Goal: Task Accomplishment & Management: Use online tool/utility

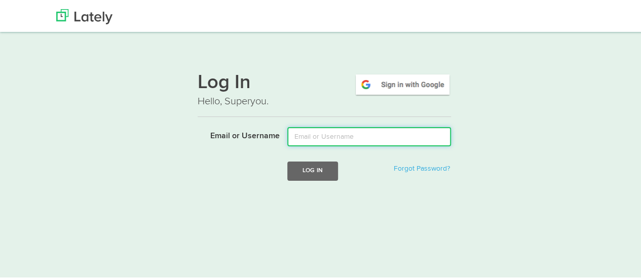
click at [320, 134] on input "Email or Username" at bounding box center [369, 135] width 164 height 19
type input "mindyam@ccf.org"
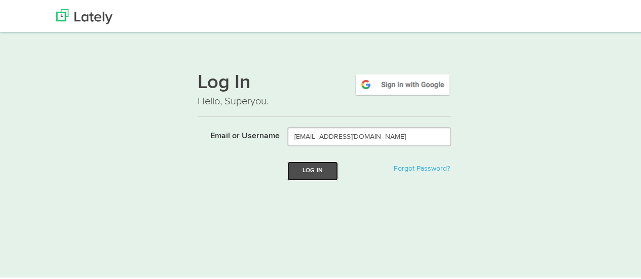
click at [316, 167] on button "Log In" at bounding box center [312, 169] width 51 height 19
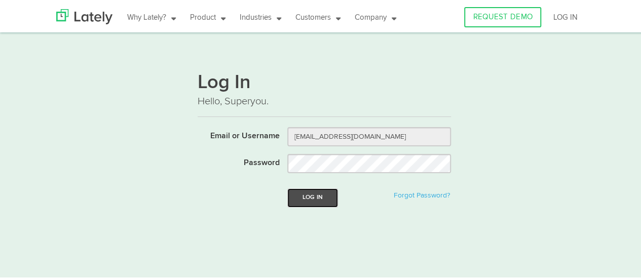
click at [319, 203] on button "Log In" at bounding box center [312, 196] width 51 height 19
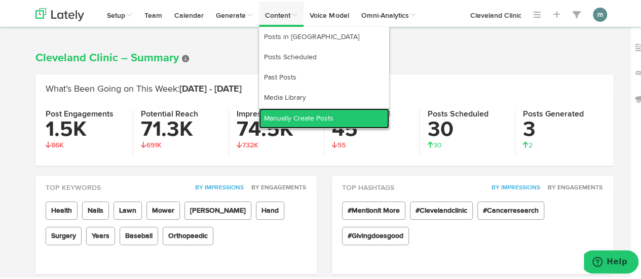
click at [303, 118] on link "Manually Create Posts" at bounding box center [324, 117] width 130 height 20
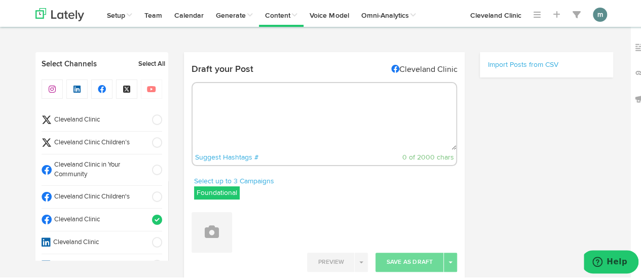
radio input "true"
select select "9"
select select "34"
select select "11"
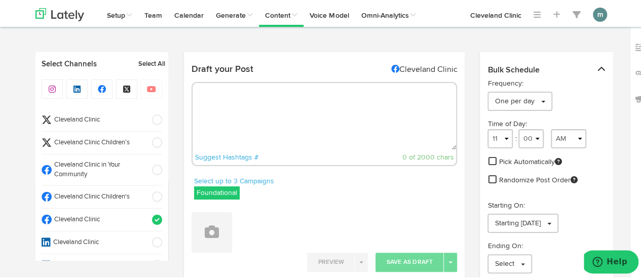
click at [233, 88] on textarea at bounding box center [324, 115] width 264 height 67
paste textarea "How are you feeling today? Are you sad or angry? Or are you really feeling dish…"
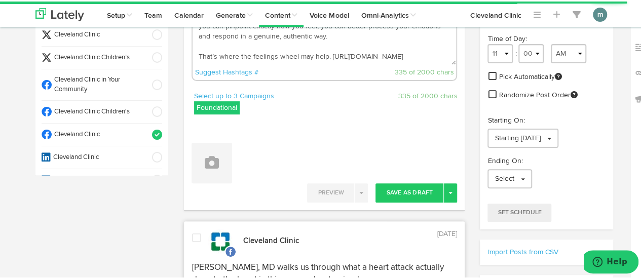
scroll to position [101, 0]
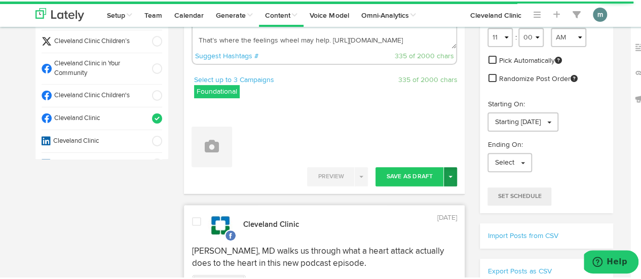
type textarea "How are you feeling today? Are you sad or angry? Or are you really feeling dish…"
click at [446, 177] on button "Toggle Dropdown" at bounding box center [450, 175] width 13 height 19
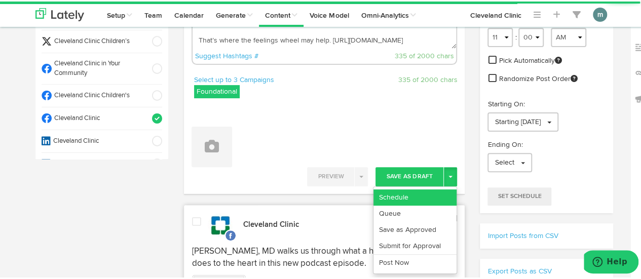
click at [434, 191] on link "Schedule" at bounding box center [414, 196] width 83 height 16
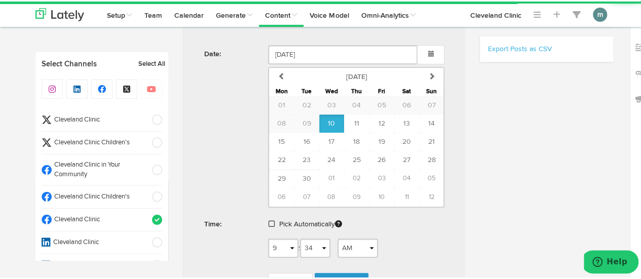
scroll to position [354, 0]
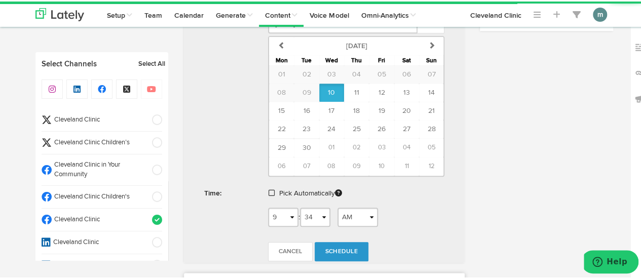
click at [269, 189] on span at bounding box center [271, 191] width 6 height 7
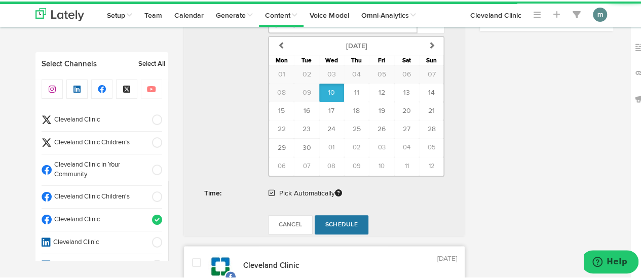
click at [340, 221] on span "Schedule" at bounding box center [341, 223] width 32 height 6
radio input "true"
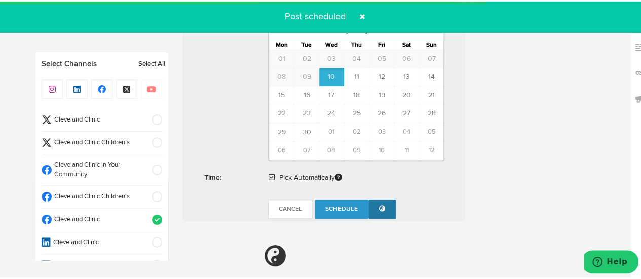
scroll to position [607, 0]
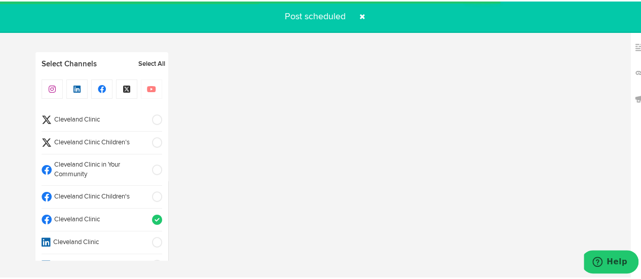
select select "11"
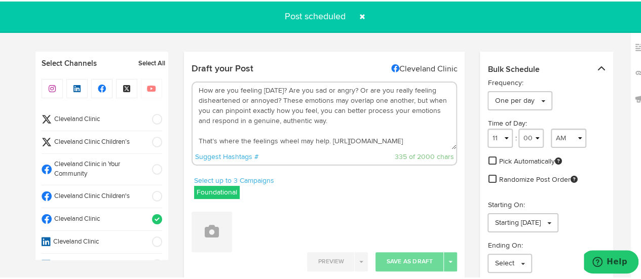
scroll to position [0, 0]
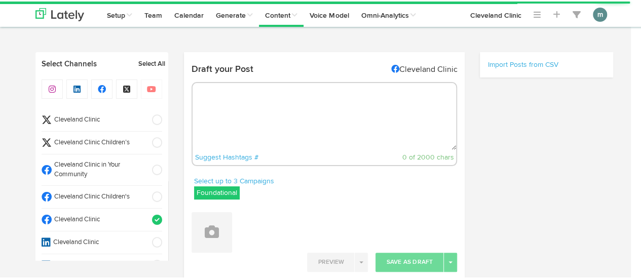
radio input "true"
select select "9"
select select "34"
click at [251, 97] on textarea at bounding box center [324, 115] width 264 height 67
paste textarea "6 ab exercises you can do standing. https://cle.clinic/42jTutT"
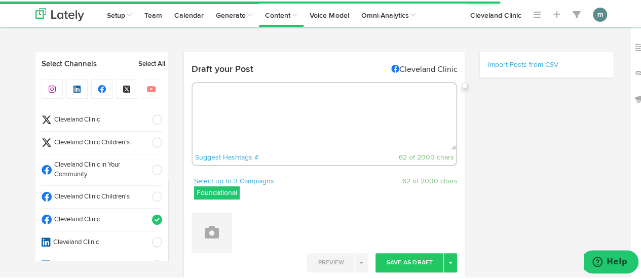
type textarea "6 ab exercises you can do standing. https://cle.clinic/42jTutT"
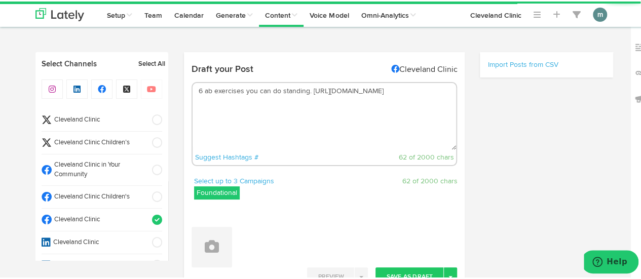
select select "11"
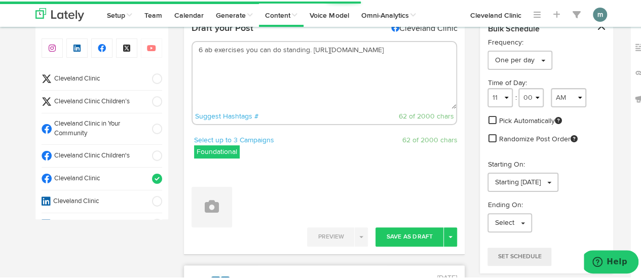
scroll to position [51, 0]
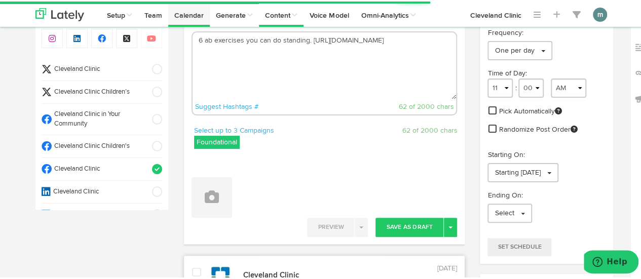
type textarea "6 ab exercises you can do standing. https://cle.clinic/42jTutT"
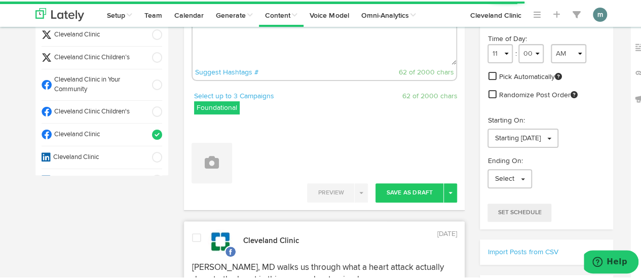
scroll to position [101, 0]
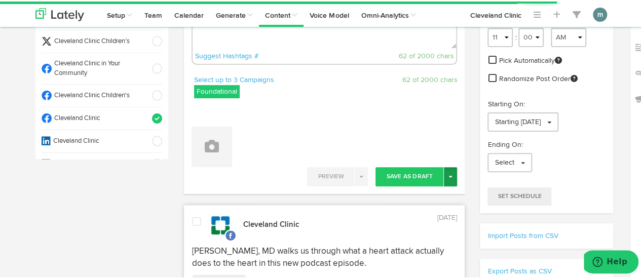
click at [444, 178] on button "Toggle Dropdown" at bounding box center [450, 175] width 13 height 19
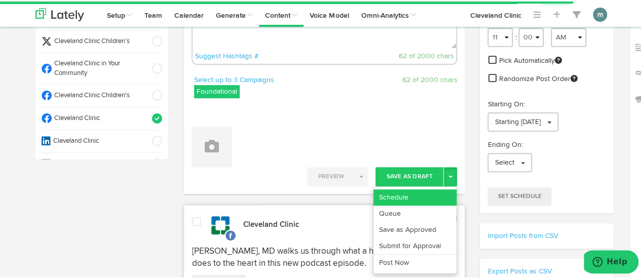
click at [433, 191] on link "Schedule" at bounding box center [414, 196] width 83 height 16
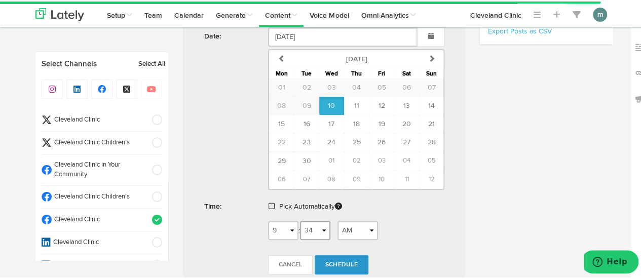
scroll to position [354, 0]
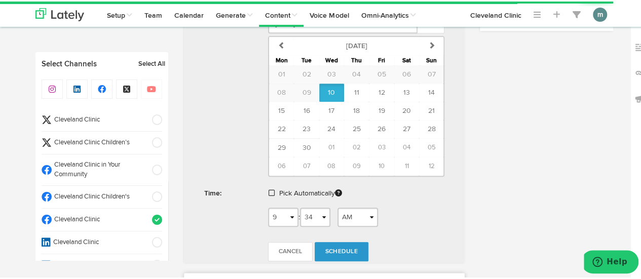
click at [268, 188] on span at bounding box center [271, 191] width 6 height 7
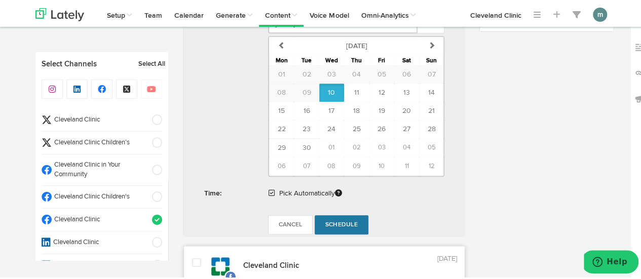
click at [336, 220] on span "Schedule" at bounding box center [341, 223] width 32 height 6
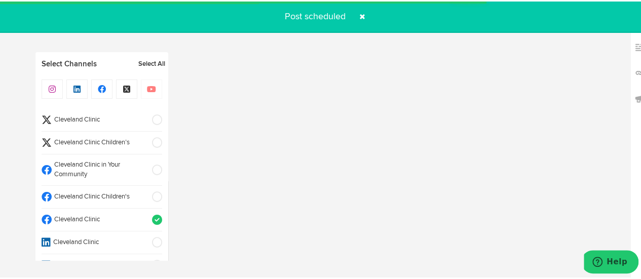
radio input "true"
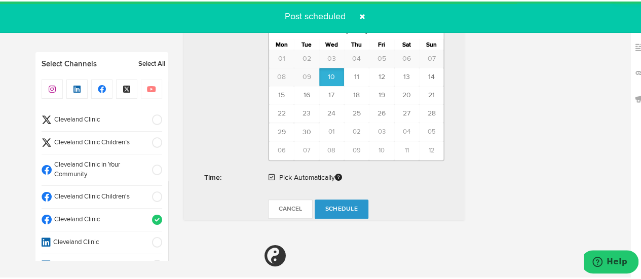
select select "11"
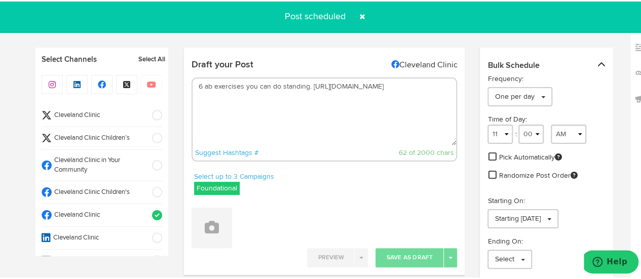
scroll to position [0, 0]
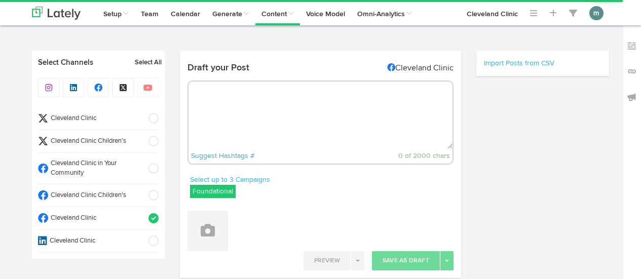
radio input "true"
select select "9"
select select "35"
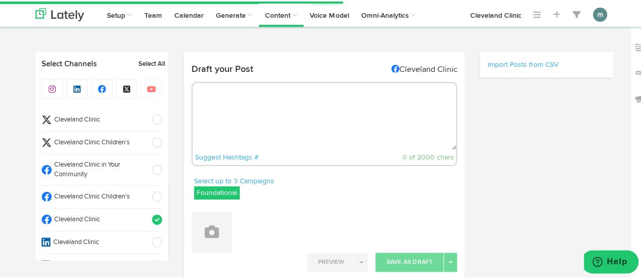
click at [253, 125] on textarea at bounding box center [324, 115] width 264 height 67
select select "11"
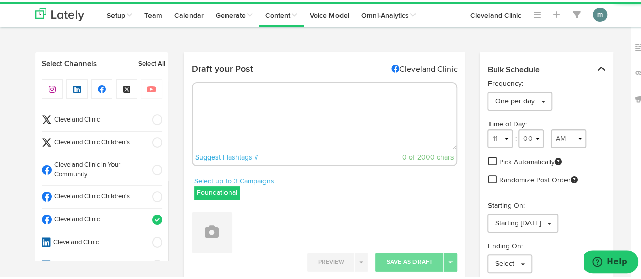
paste textarea "Looking for a reason to pour yourself an ice-cold glass of chocolate milk? Here…"
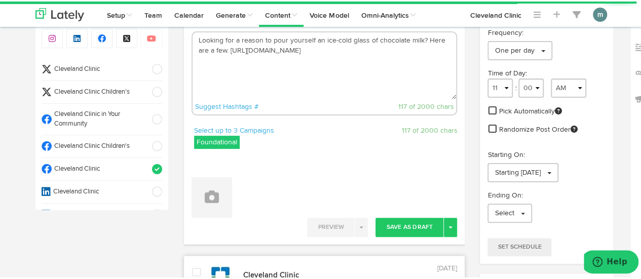
scroll to position [101, 0]
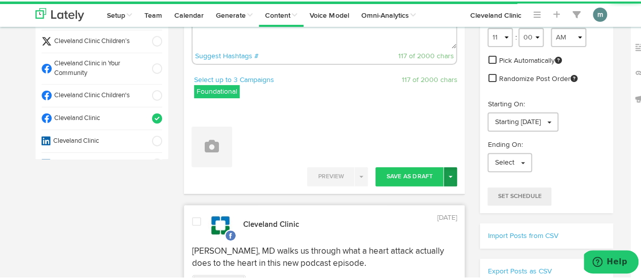
type textarea "Looking for a reason to pour yourself an ice-cold glass of chocolate milk? Here…"
click at [448, 174] on span "button" at bounding box center [450, 175] width 4 height 2
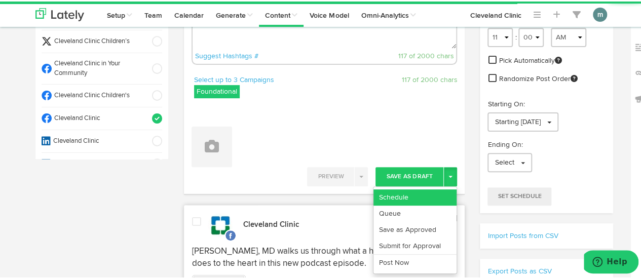
click at [432, 191] on link "Schedule" at bounding box center [414, 196] width 83 height 16
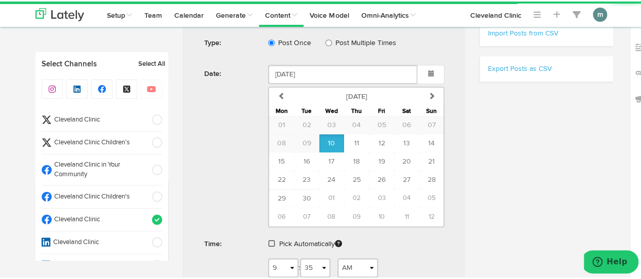
scroll to position [354, 0]
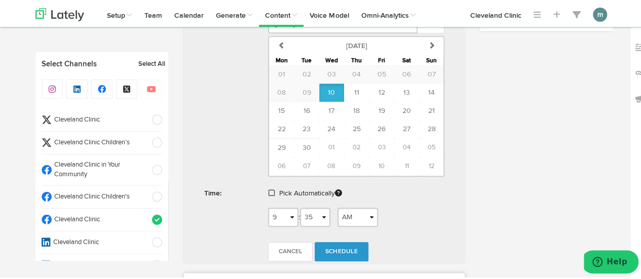
click at [268, 188] on span at bounding box center [271, 191] width 6 height 7
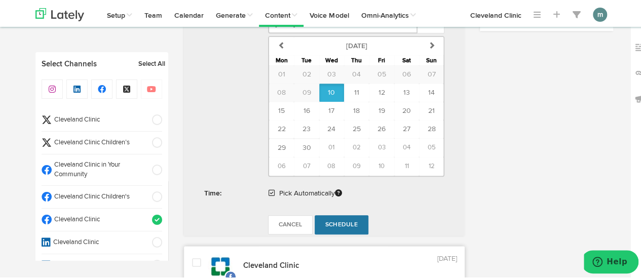
click at [338, 222] on span "Schedule" at bounding box center [341, 223] width 32 height 6
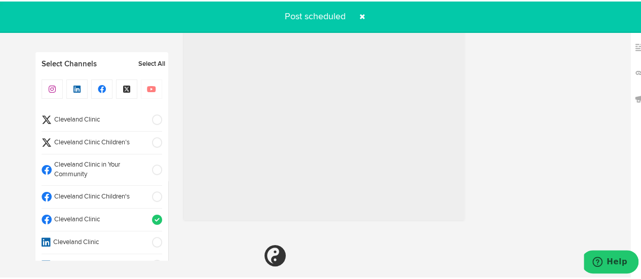
radio input "true"
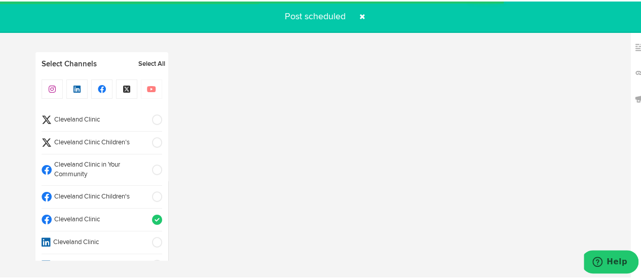
select select "11"
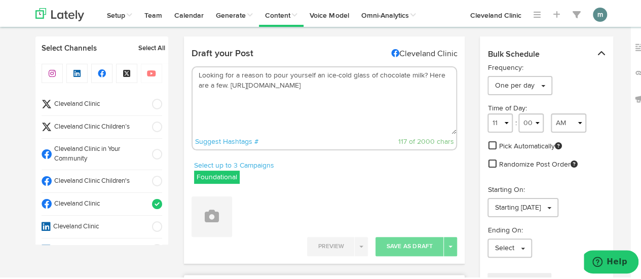
scroll to position [0, 0]
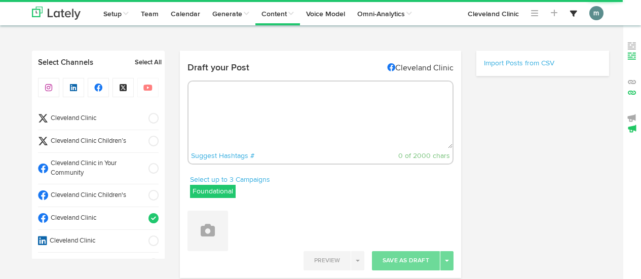
radio input "true"
select select "9"
select select "36"
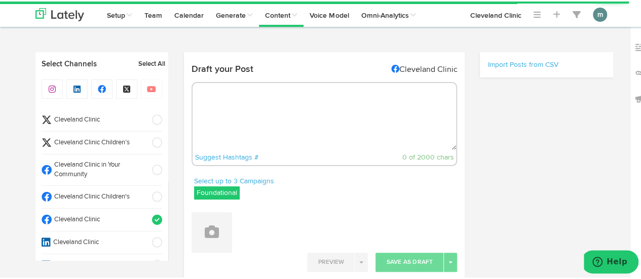
click at [96, 119] on span "Cleveland Clinic" at bounding box center [99, 119] width 94 height 10
click at [103, 218] on span "Cleveland Clinic" at bounding box center [99, 219] width 94 height 10
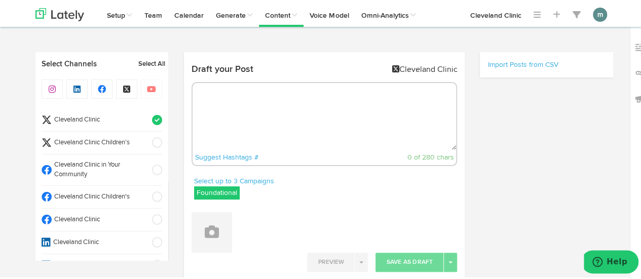
click at [205, 99] on textarea at bounding box center [324, 115] width 264 height 67
paste textarea "How are you feeling [DATE]? Are you sad or angry? Or are you really feeling dis…"
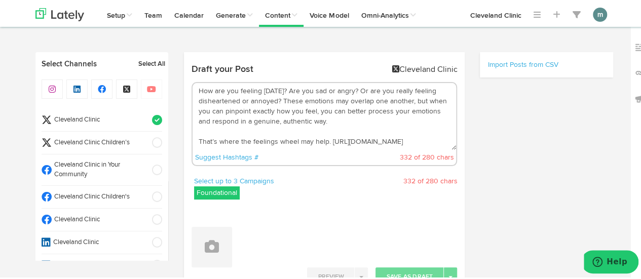
drag, startPoint x: 424, startPoint y: 89, endPoint x: 376, endPoint y: 88, distance: 47.6
click at [376, 88] on textarea "How are you feeling [DATE]? Are you sad or angry? Or are you really feeling dis…" at bounding box center [324, 115] width 264 height 67
drag, startPoint x: 213, startPoint y: 100, endPoint x: 282, endPoint y: 90, distance: 69.1
click at [282, 90] on textarea "How are you feeling [DATE]? Are you sad or angry? Or disheartened or annoyed? T…" at bounding box center [324, 115] width 264 height 67
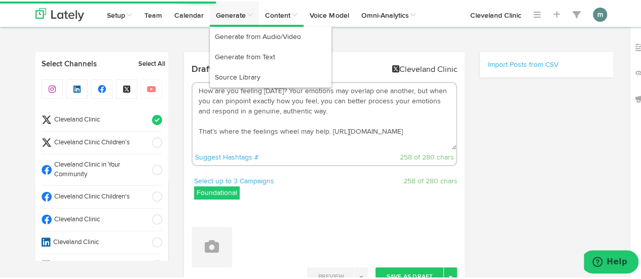
type textarea "How are you feeling [DATE]? Your emotions may overlap one another, but when you…"
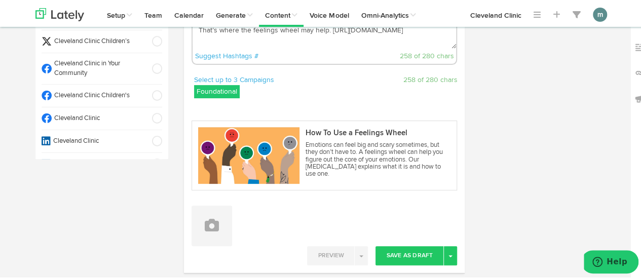
scroll to position [203, 0]
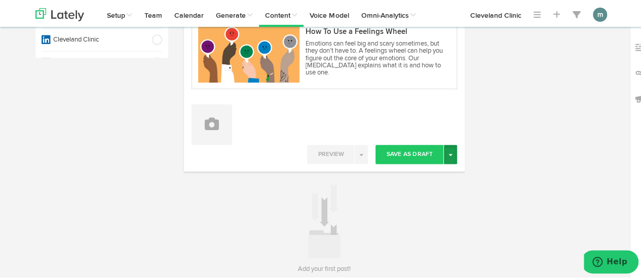
click at [448, 152] on span "button" at bounding box center [450, 153] width 4 height 2
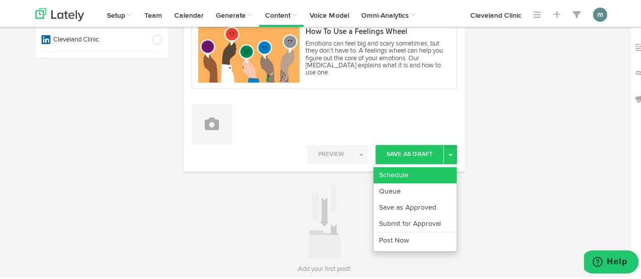
click at [426, 172] on link "Schedule" at bounding box center [414, 174] width 83 height 16
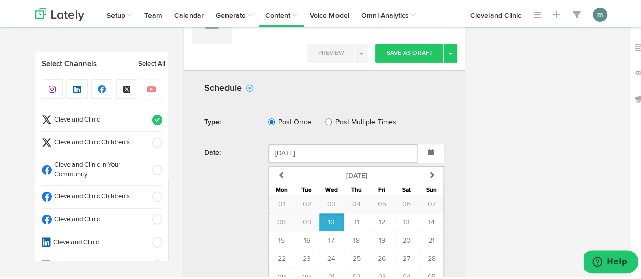
scroll to position [456, 0]
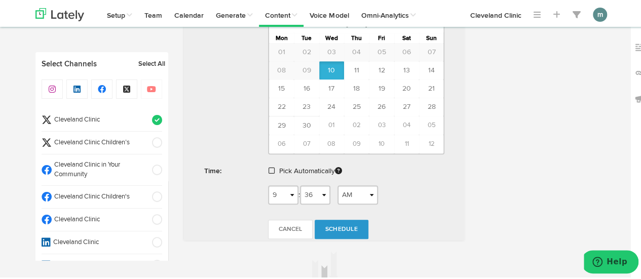
click at [268, 167] on span at bounding box center [271, 169] width 6 height 7
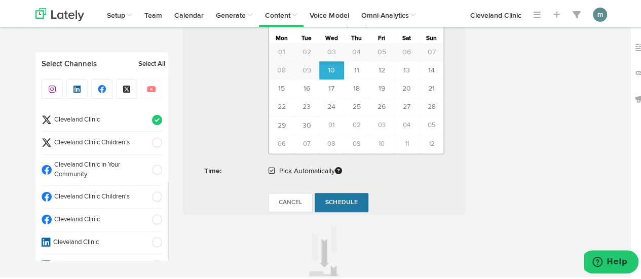
click at [336, 201] on span "Schedule" at bounding box center [341, 201] width 32 height 6
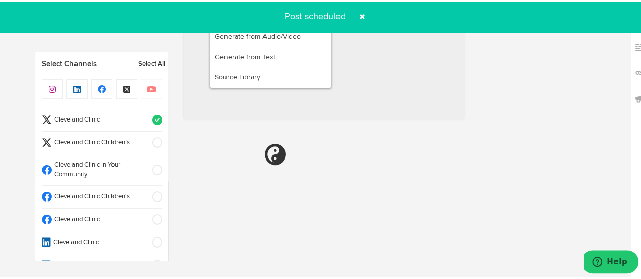
radio input "true"
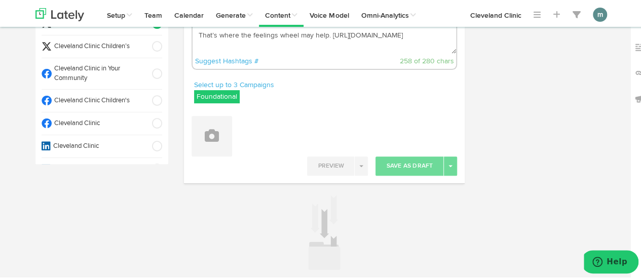
scroll to position [0, 0]
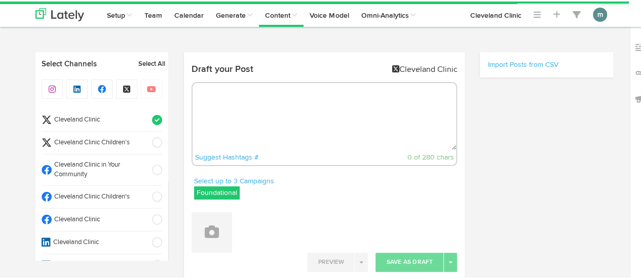
radio input "true"
select select "9"
select select "37"
click at [265, 110] on textarea at bounding box center [324, 115] width 264 height 67
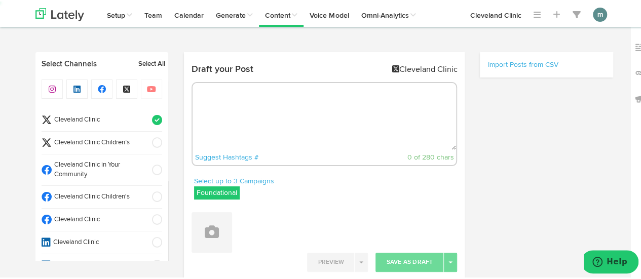
paste textarea "6 ab exercises you can do standing. [URL][DOMAIN_NAME]"
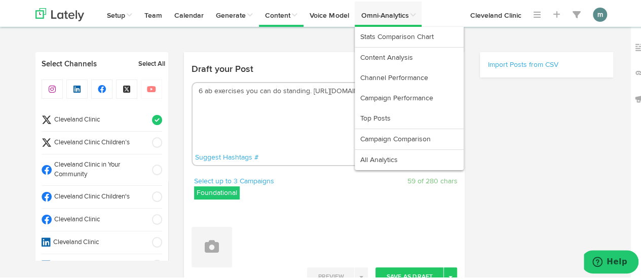
type textarea "6 ab exercises you can do standing. [URL][DOMAIN_NAME]"
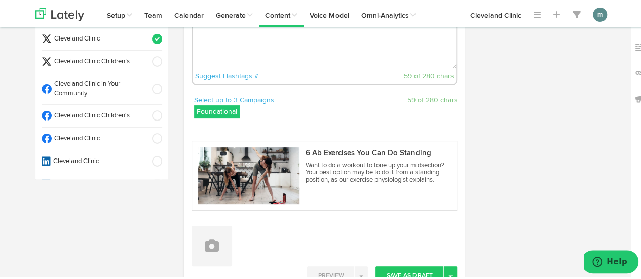
scroll to position [152, 0]
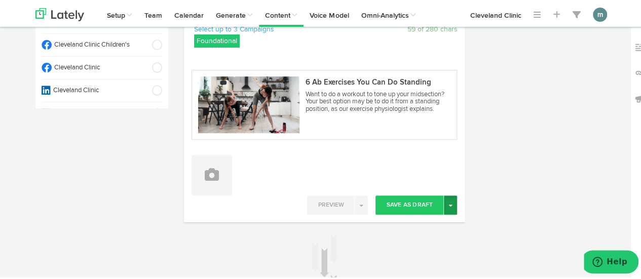
click at [445, 209] on button "Toggle Dropdown" at bounding box center [450, 203] width 13 height 19
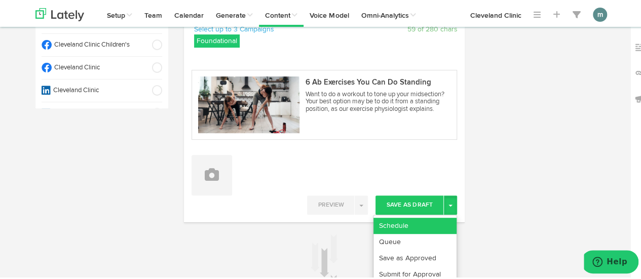
click at [435, 222] on link "Schedule" at bounding box center [414, 224] width 83 height 16
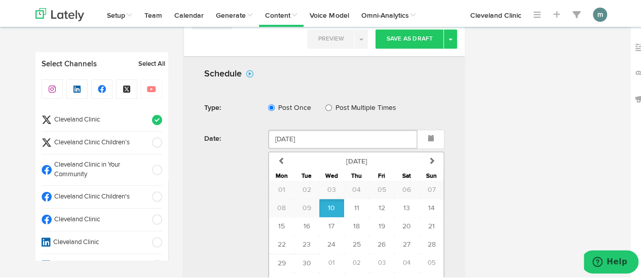
scroll to position [405, 0]
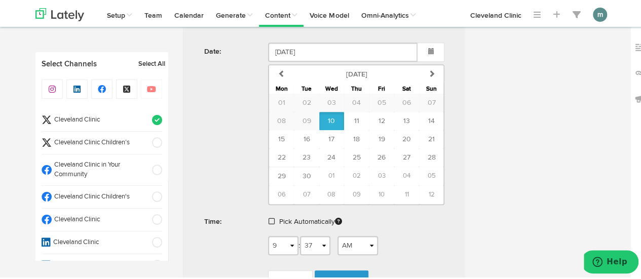
click at [268, 217] on span at bounding box center [271, 219] width 6 height 7
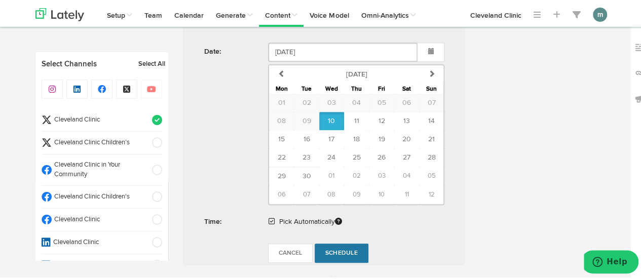
click at [339, 249] on span "Schedule" at bounding box center [341, 252] width 32 height 6
radio input "true"
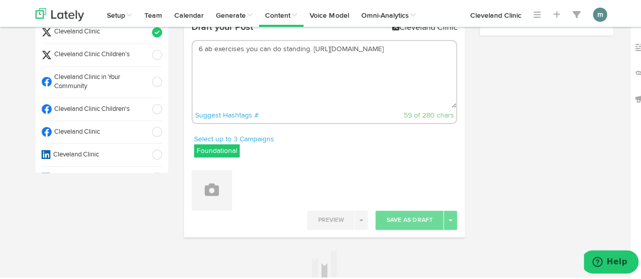
scroll to position [0, 0]
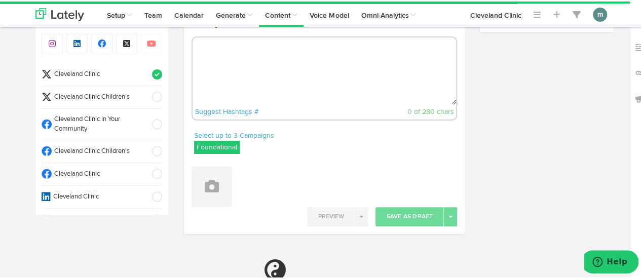
radio input "true"
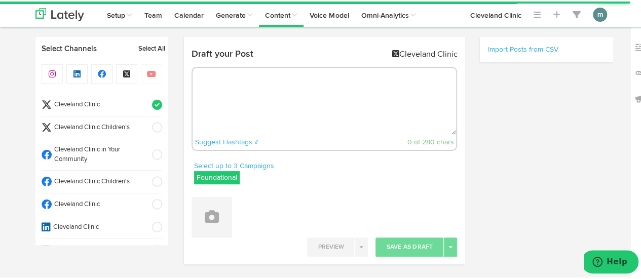
select select "9"
select select "38"
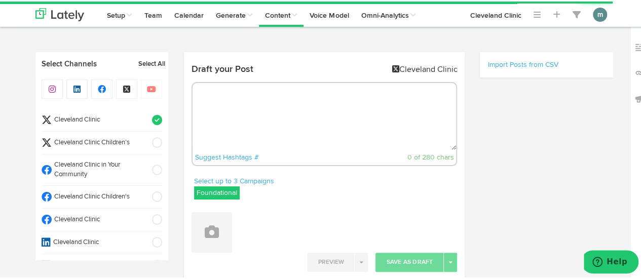
click at [277, 113] on textarea at bounding box center [324, 115] width 264 height 67
paste textarea "Looking for a reason to pour yourself an ice-cold glass of chocolate milk? Here…"
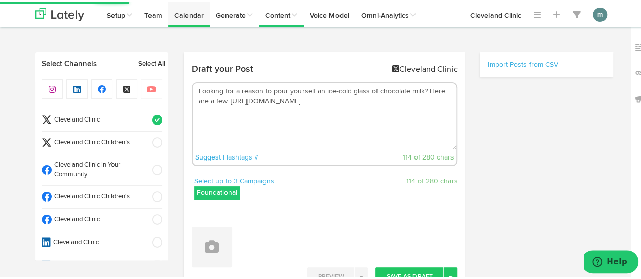
type textarea "Looking for a reason to pour yourself an ice-cold glass of chocolate milk? Here…"
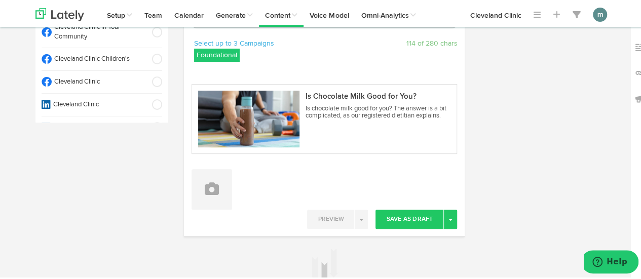
scroll to position [152, 0]
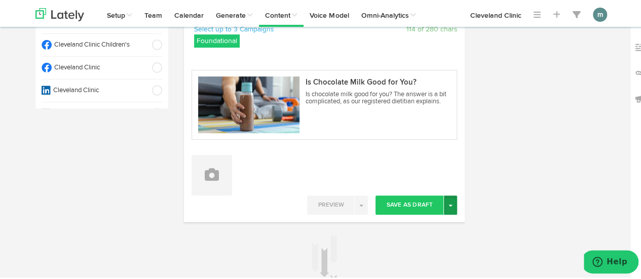
click at [450, 206] on button "Toggle Dropdown" at bounding box center [450, 203] width 13 height 19
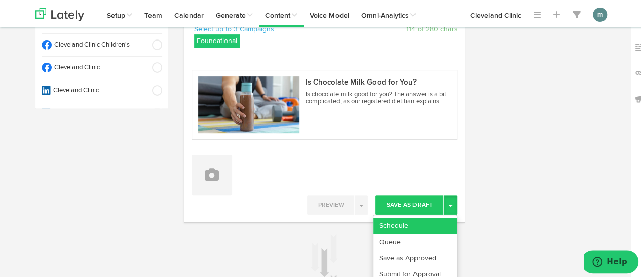
click at [425, 216] on link "Schedule" at bounding box center [414, 224] width 83 height 16
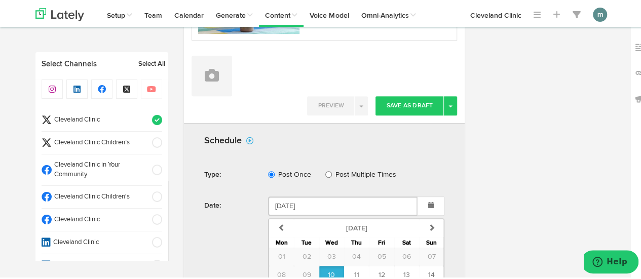
scroll to position [454, 0]
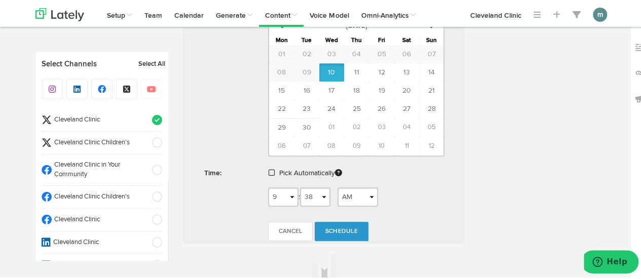
click at [268, 168] on span at bounding box center [271, 171] width 6 height 7
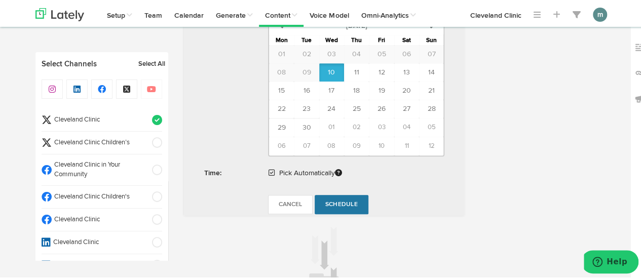
click at [341, 200] on span "Schedule" at bounding box center [341, 203] width 32 height 6
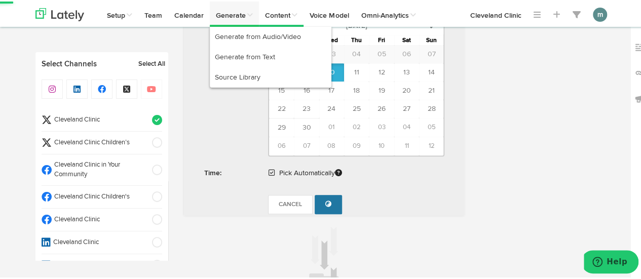
radio input "true"
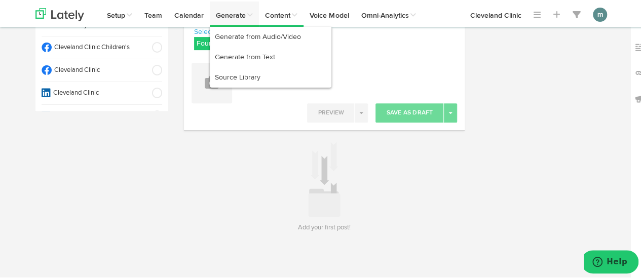
scroll to position [0, 0]
